Goal: Information Seeking & Learning: Learn about a topic

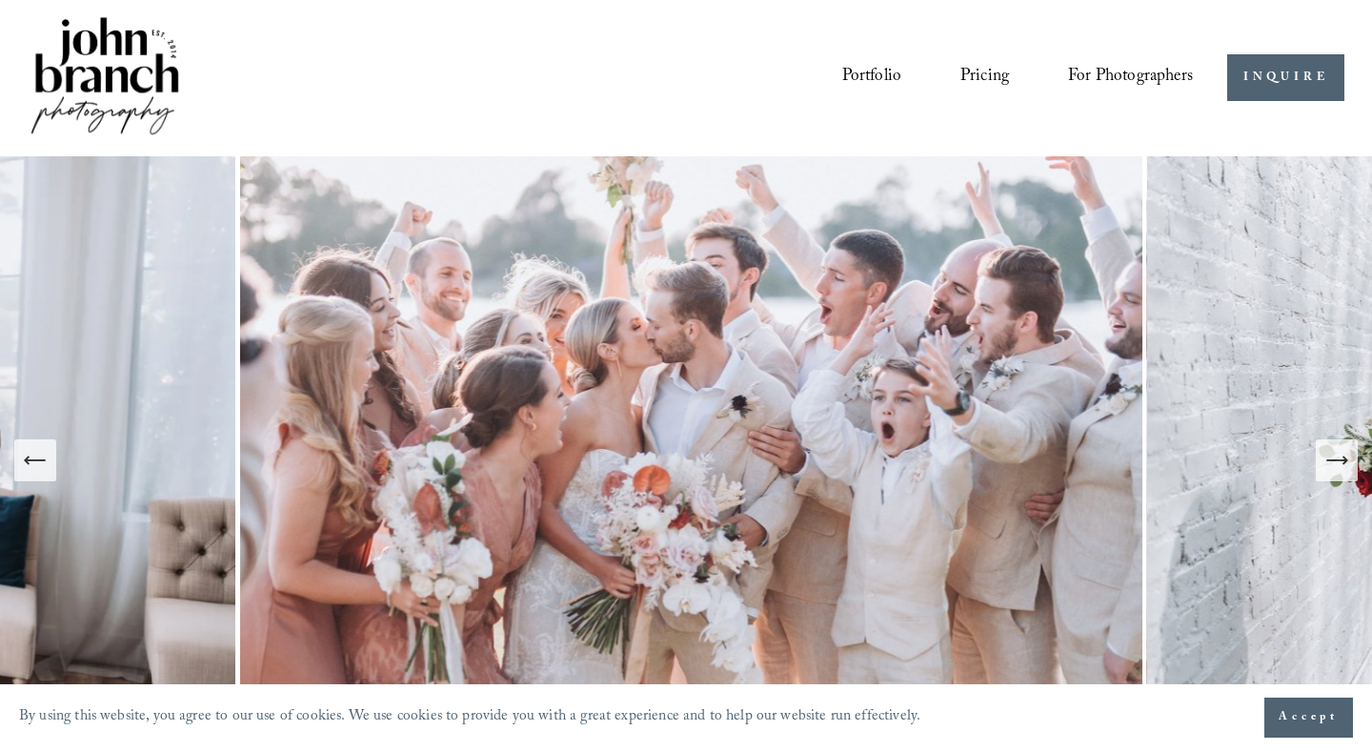
click at [964, 73] on link "Pricing" at bounding box center [985, 78] width 49 height 36
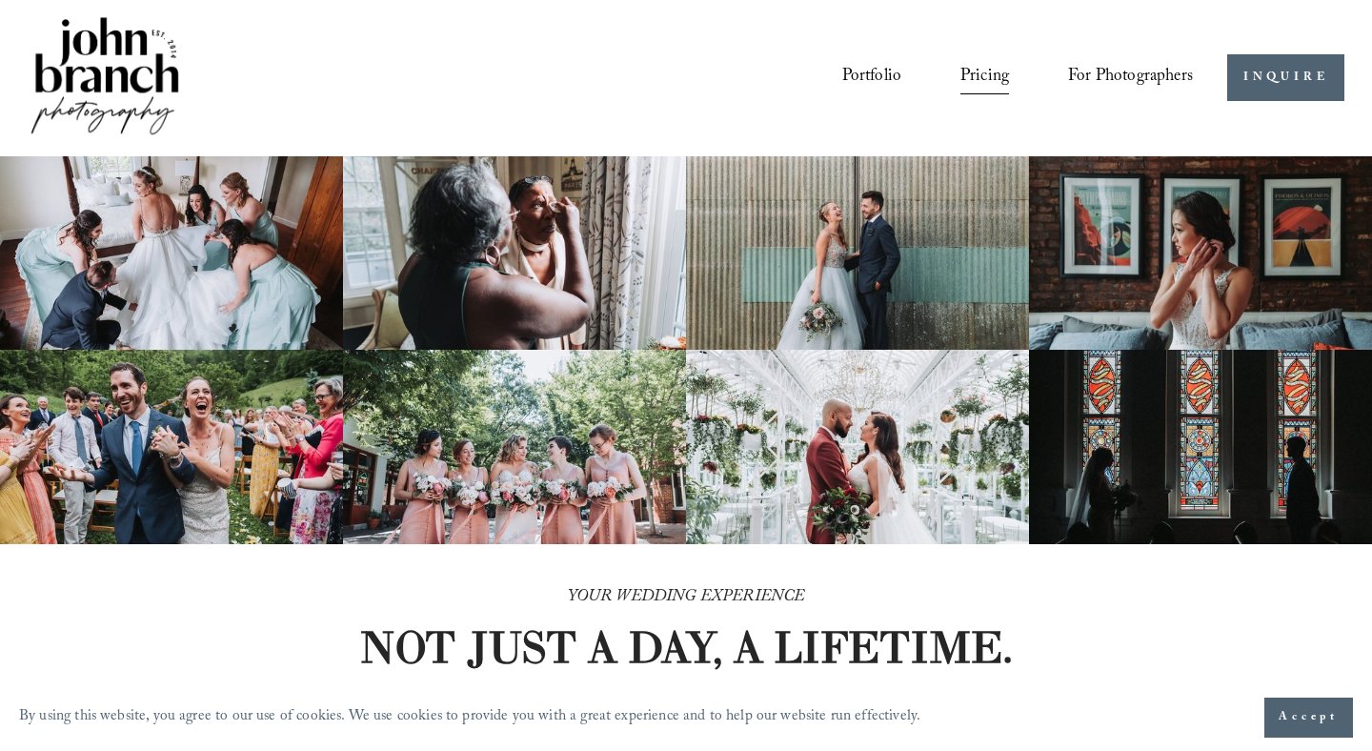
click at [854, 76] on link "Portfolio" at bounding box center [872, 78] width 60 height 36
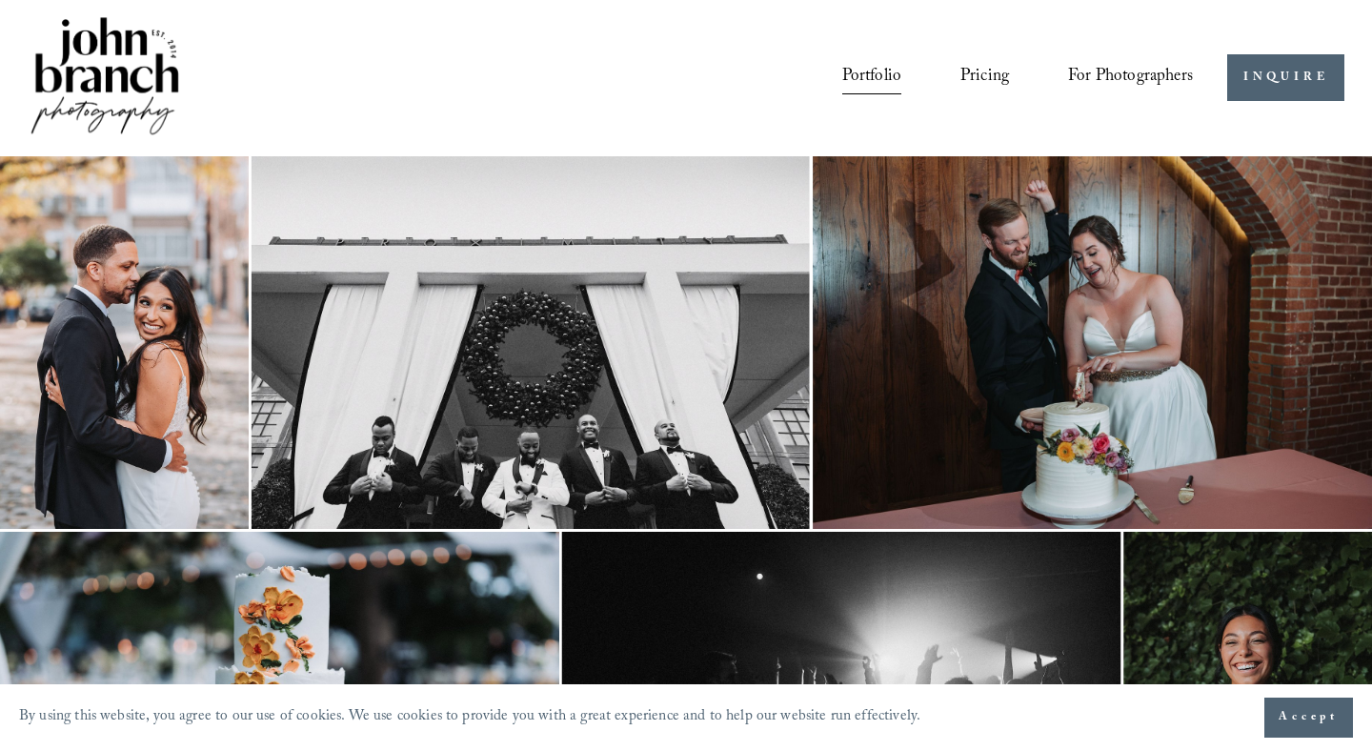
click at [1106, 78] on span "For Photographers" at bounding box center [1130, 78] width 125 height 32
click at [1284, 71] on link "INQUIRE" at bounding box center [1285, 77] width 117 height 47
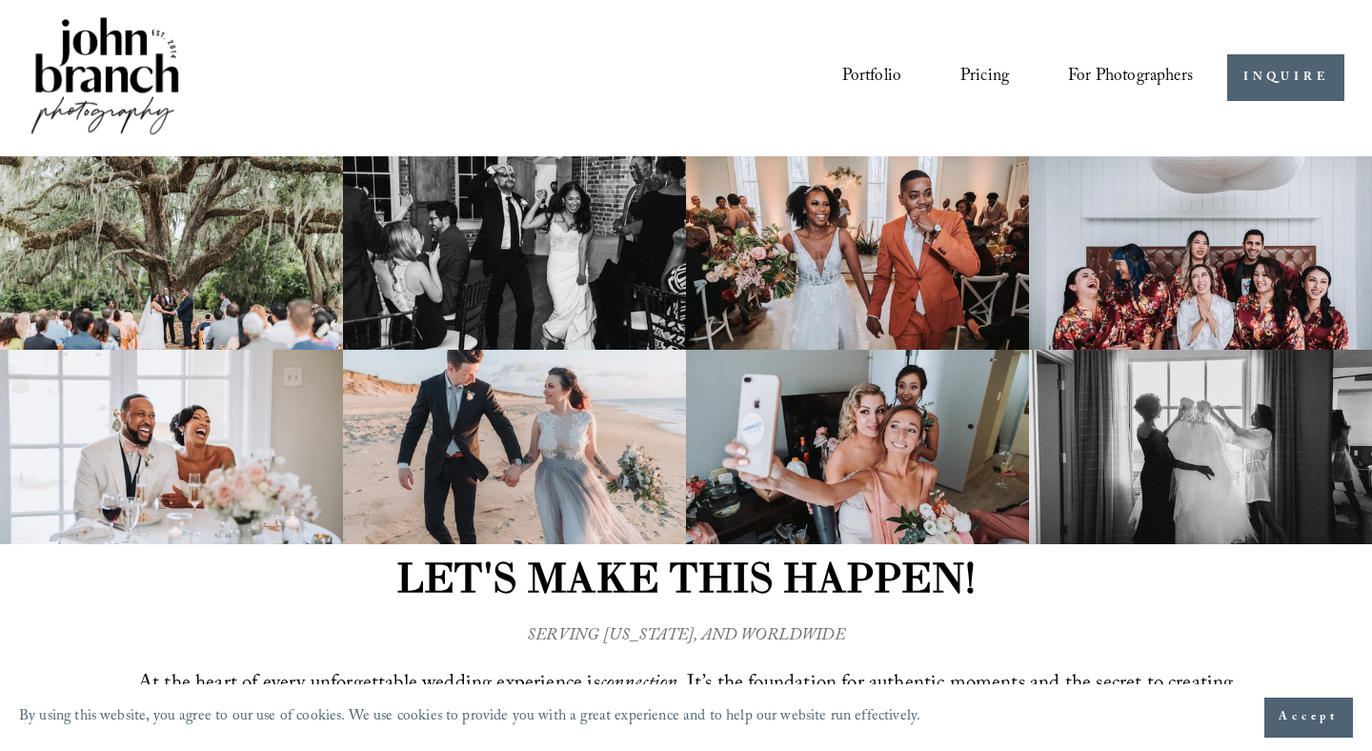
click at [976, 74] on link "Pricing" at bounding box center [985, 78] width 49 height 36
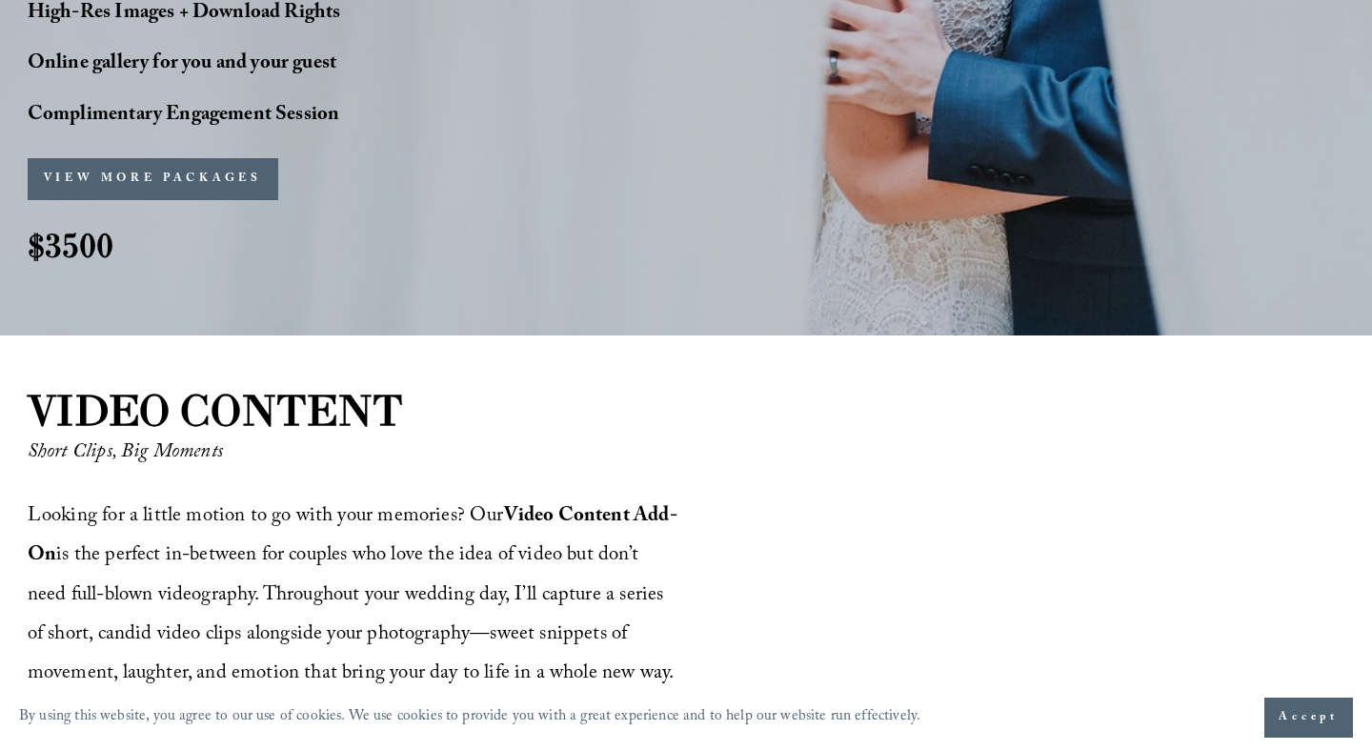
scroll to position [1959, 0]
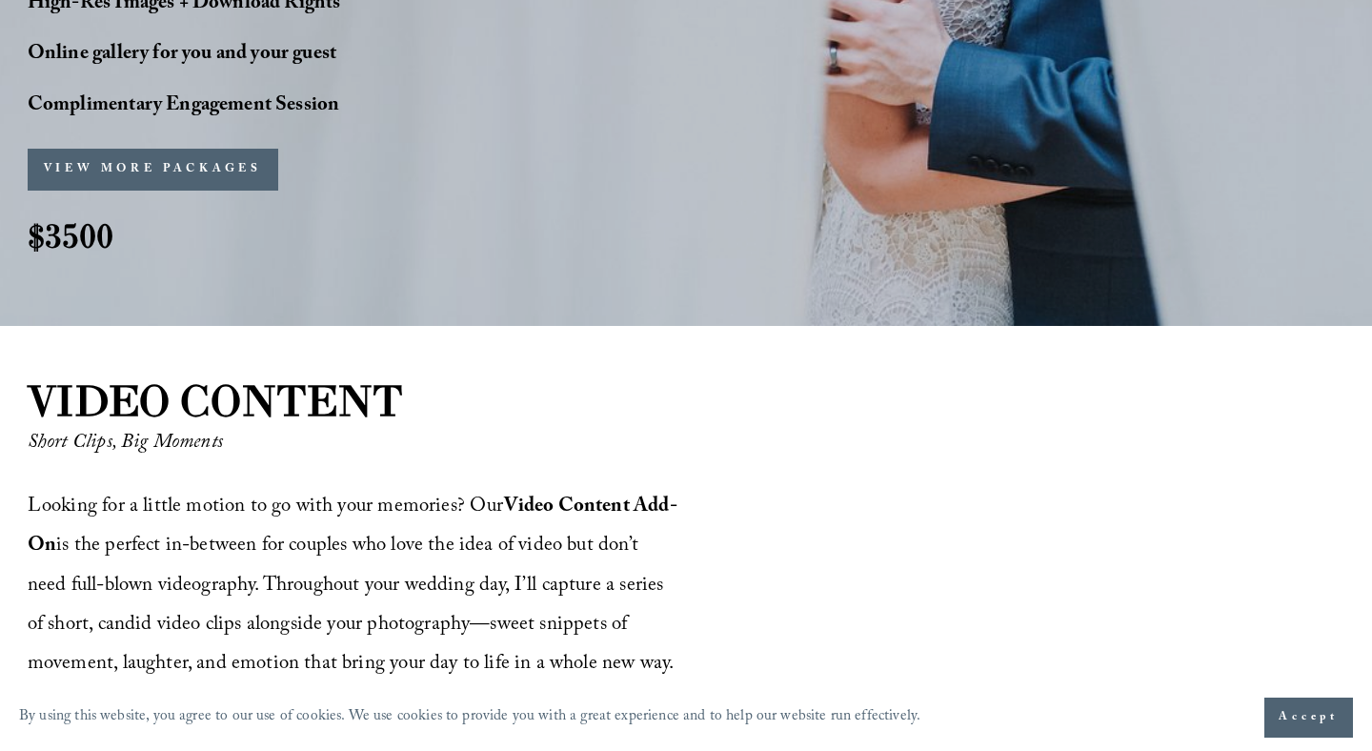
click at [215, 149] on button "VIEW MORE PACKAGES" at bounding box center [153, 170] width 251 height 42
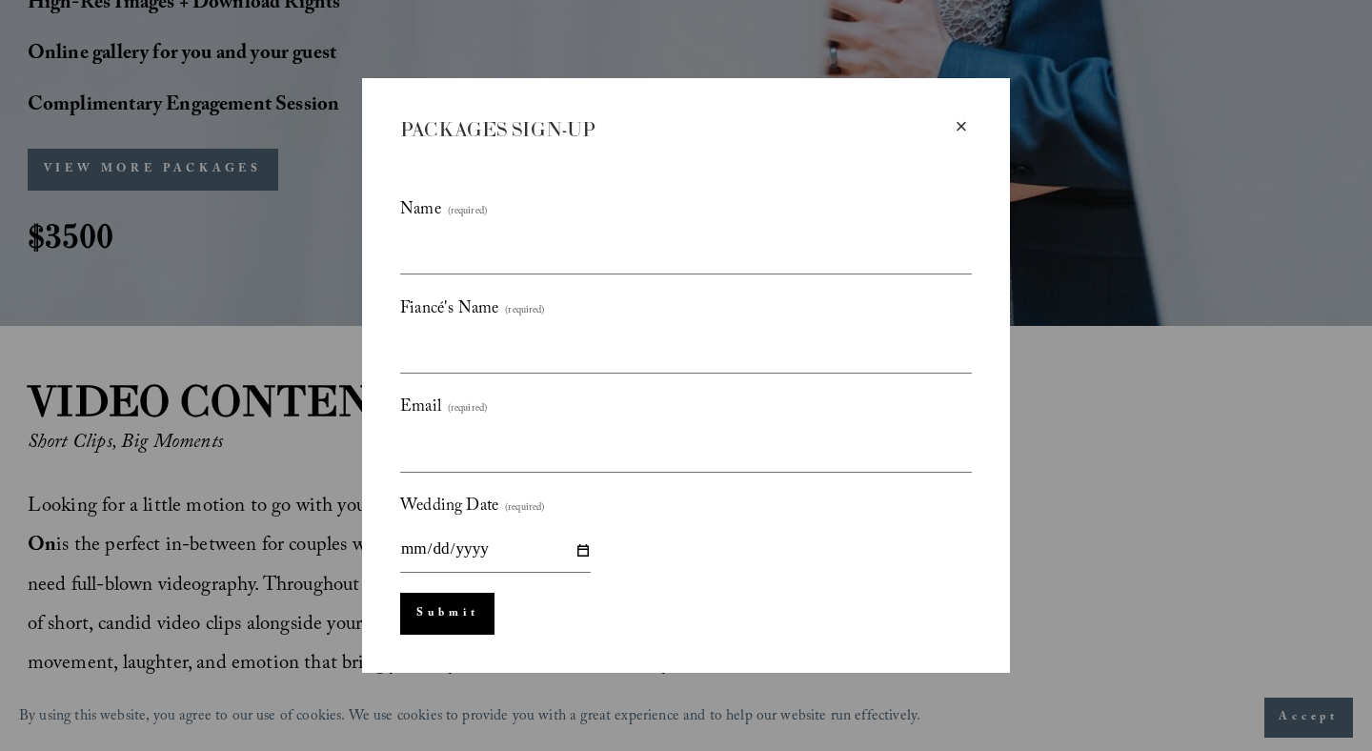
click at [961, 130] on div "×" at bounding box center [961, 126] width 21 height 21
